Goal: Find specific page/section: Find specific page/section

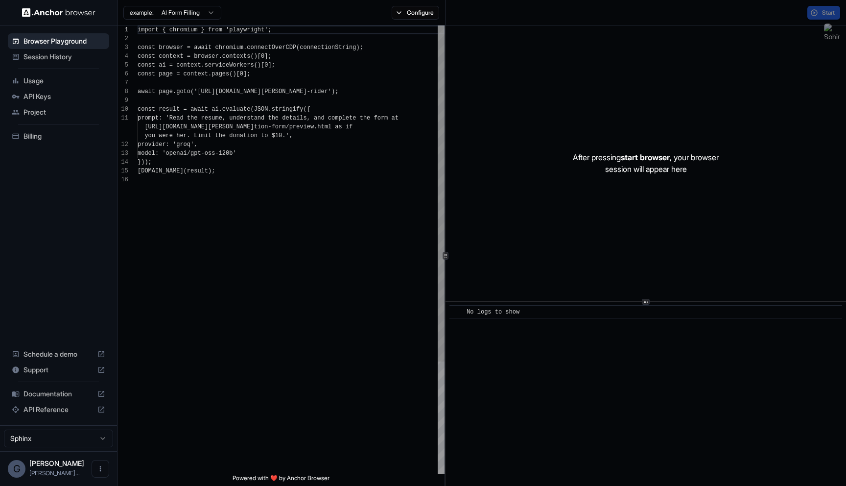
scroll to position [88, 0]
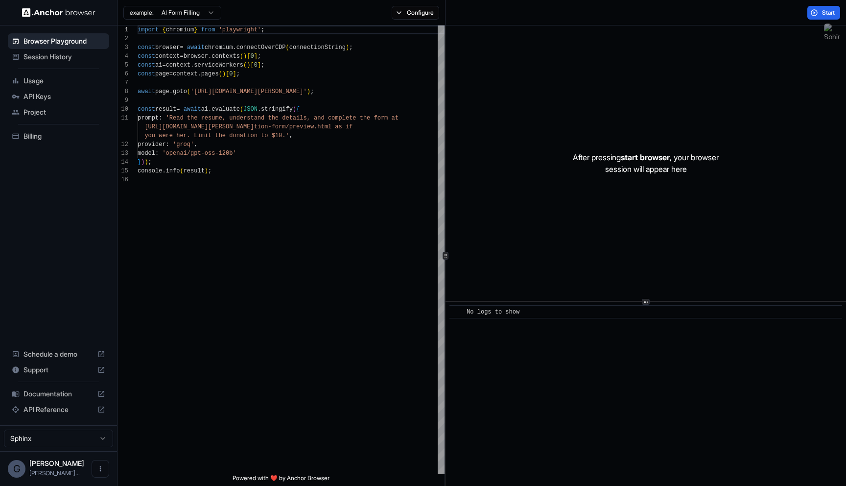
click at [45, 84] on span "Usage" at bounding box center [64, 81] width 82 height 10
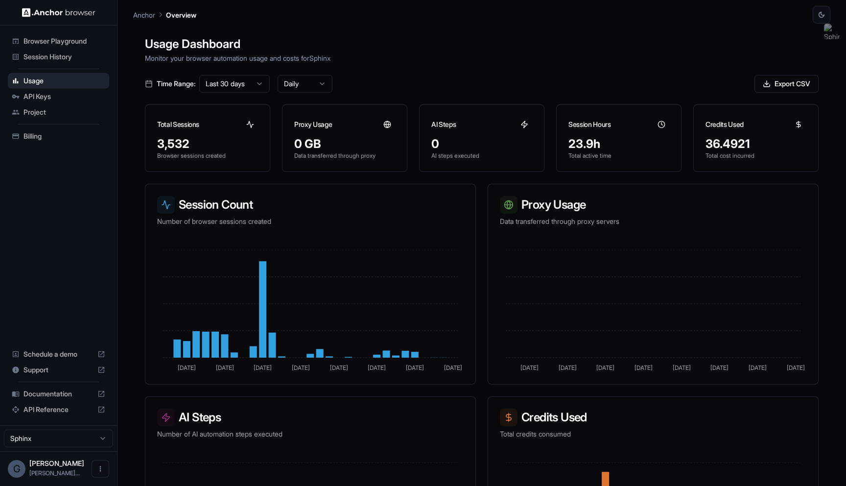
click at [798, 126] on icon at bounding box center [798, 124] width 4 height 4
click at [590, 71] on div "Usage Dashboard Monitor your browser automation usage and costs for Sphinx Time…" at bounding box center [481, 266] width 697 height 486
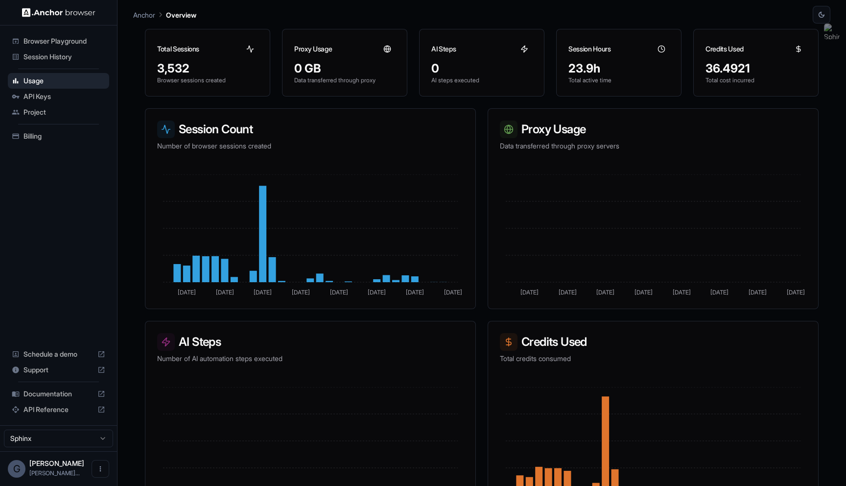
scroll to position [111, 0]
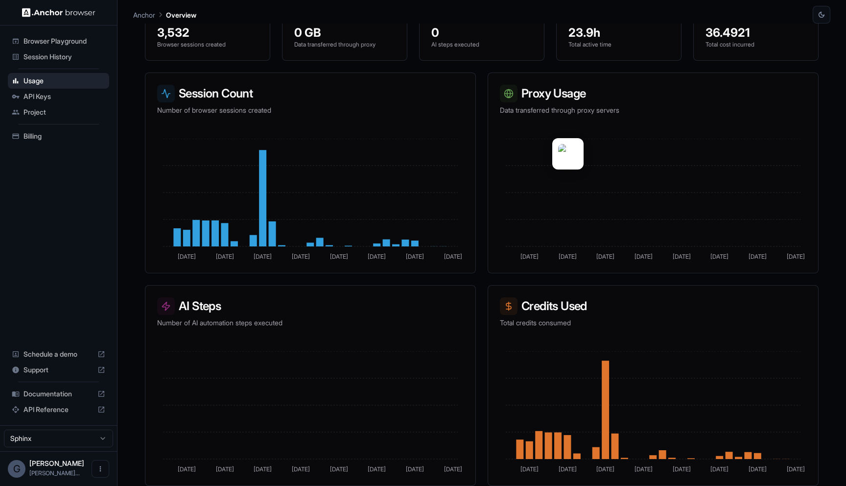
drag, startPoint x: 835, startPoint y: 37, endPoint x: 553, endPoint y: 157, distance: 306.6
click at [558, 157] on img at bounding box center [568, 154] width 20 height 20
drag, startPoint x: 543, startPoint y: 150, endPoint x: 60, endPoint y: 210, distance: 486.8
click at [60, 210] on img at bounding box center [69, 216] width 20 height 20
drag, startPoint x: 59, startPoint y: 206, endPoint x: 44, endPoint y: 216, distance: 18.3
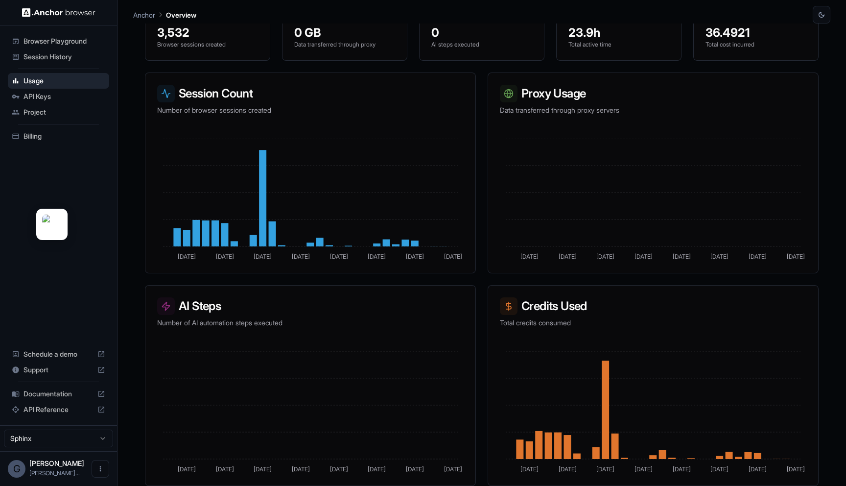
click at [44, 216] on img at bounding box center [52, 224] width 20 height 20
